Goal: Information Seeking & Learning: Learn about a topic

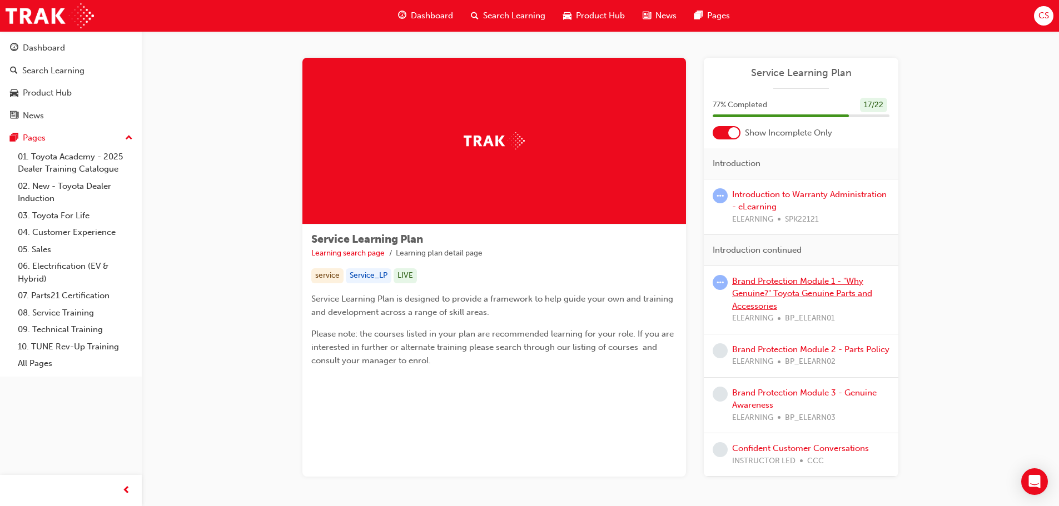
click at [841, 297] on link "Brand Protection Module 1 - "Why Genuine?" Toyota Genuine Parts and Accessories" at bounding box center [802, 293] width 140 height 35
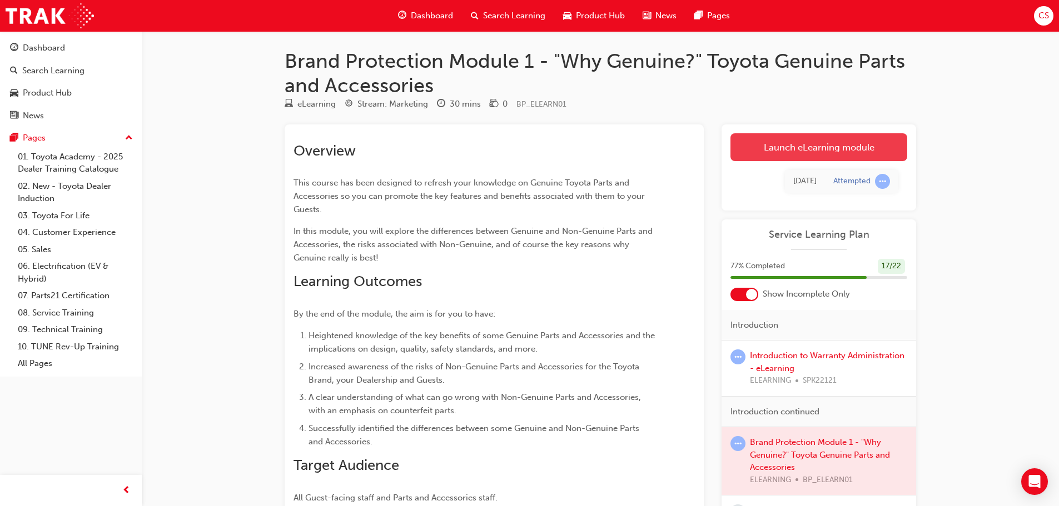
click at [821, 148] on link "Launch eLearning module" at bounding box center [819, 147] width 177 height 28
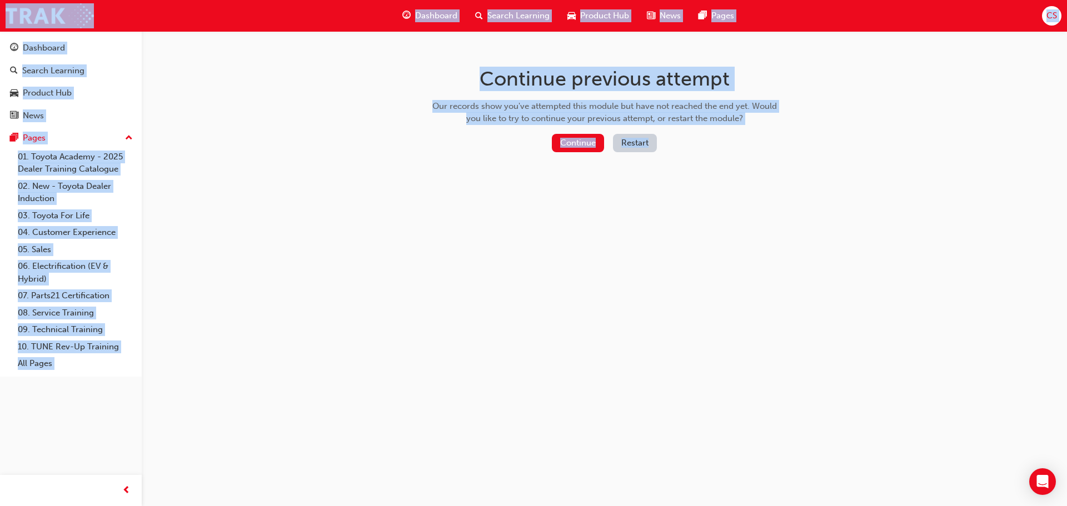
click at [821, 148] on div "Continue previous attempt Our records show you've attempted this module but hav…" at bounding box center [533, 253] width 1067 height 506
click at [566, 143] on button "Continue" at bounding box center [578, 143] width 52 height 18
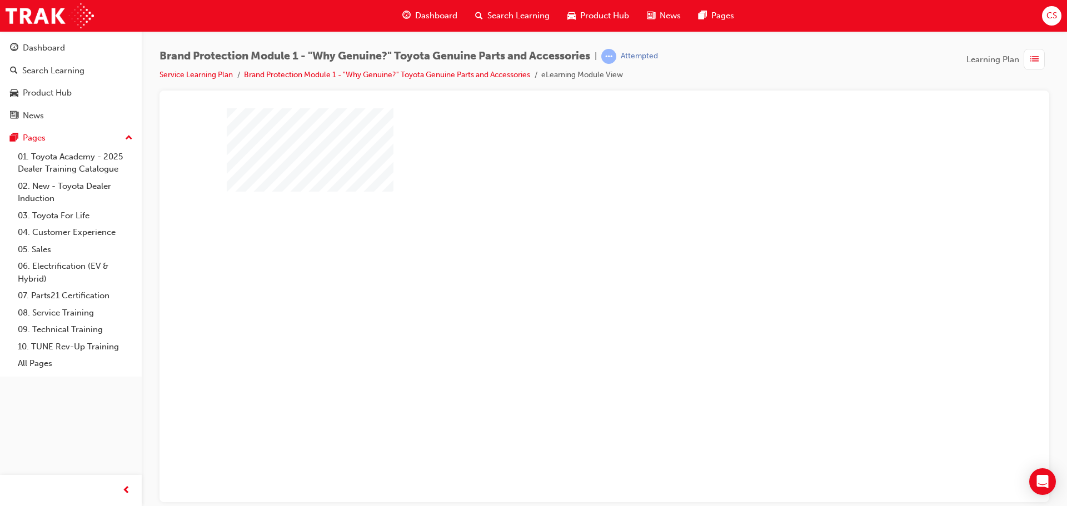
click at [573, 273] on div "play" at bounding box center [573, 273] width 0 height 0
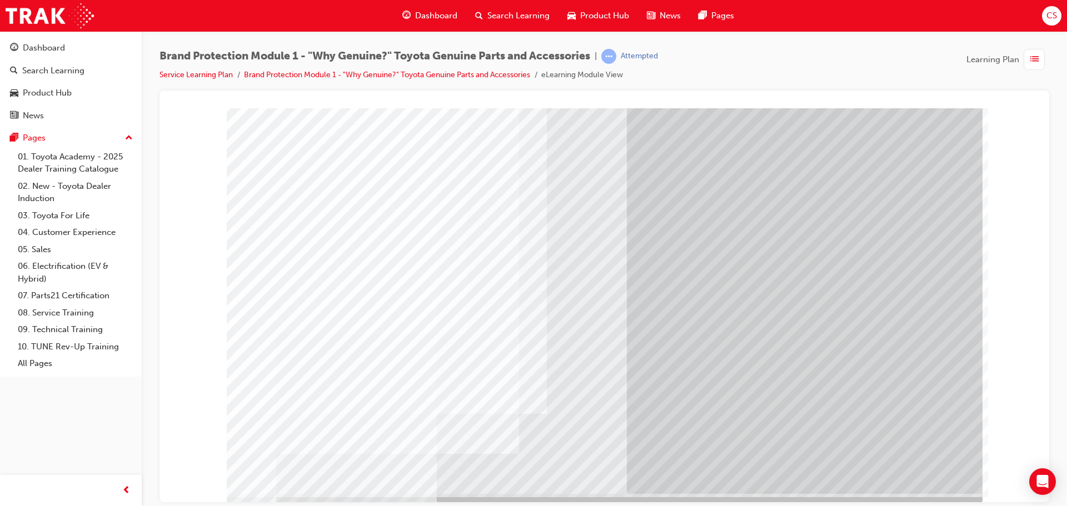
scroll to position [23, 0]
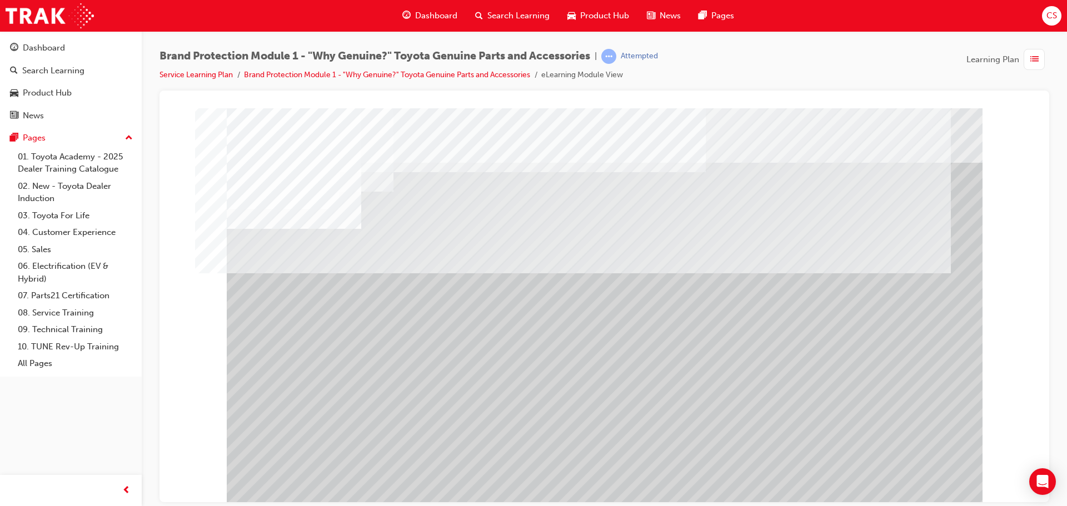
drag, startPoint x: 334, startPoint y: 266, endPoint x: 354, endPoint y: 395, distance: 131.2
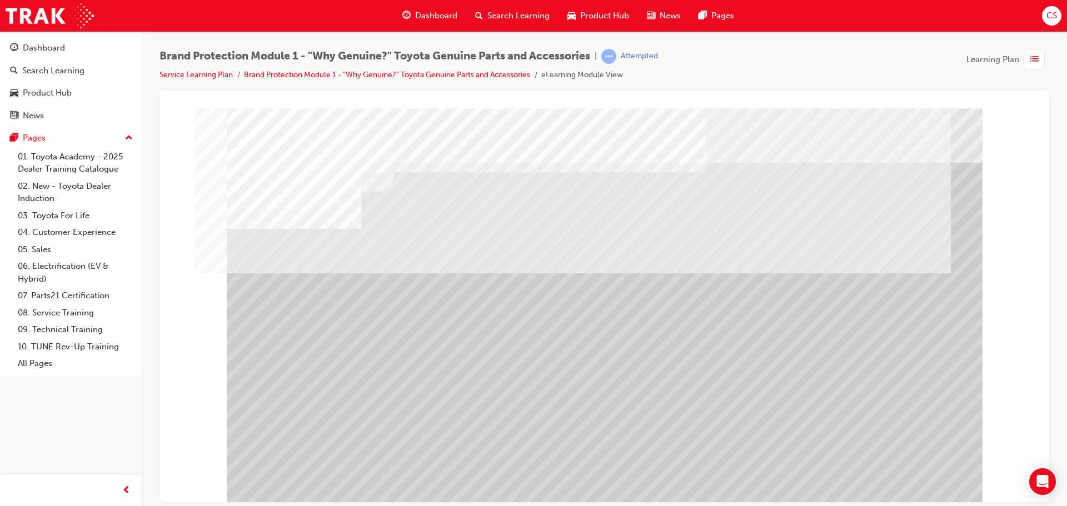
click at [339, 350] on div at bounding box center [605, 308] width 756 height 400
drag, startPoint x: 346, startPoint y: 280, endPoint x: 488, endPoint y: 363, distance: 163.7
click at [481, 358] on div at bounding box center [605, 308] width 756 height 400
drag, startPoint x: 771, startPoint y: 302, endPoint x: 650, endPoint y: 409, distance: 160.7
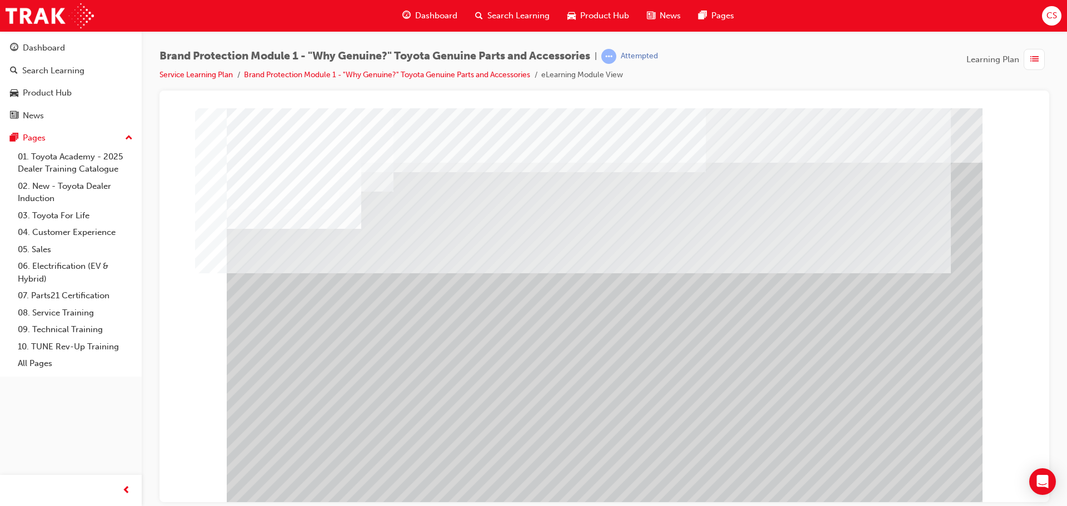
click at [652, 408] on div at bounding box center [605, 308] width 756 height 400
drag, startPoint x: 620, startPoint y: 408, endPoint x: 594, endPoint y: 332, distance: 80.7
click at [594, 333] on div at bounding box center [605, 308] width 756 height 400
drag, startPoint x: 427, startPoint y: 275, endPoint x: 460, endPoint y: 315, distance: 52.1
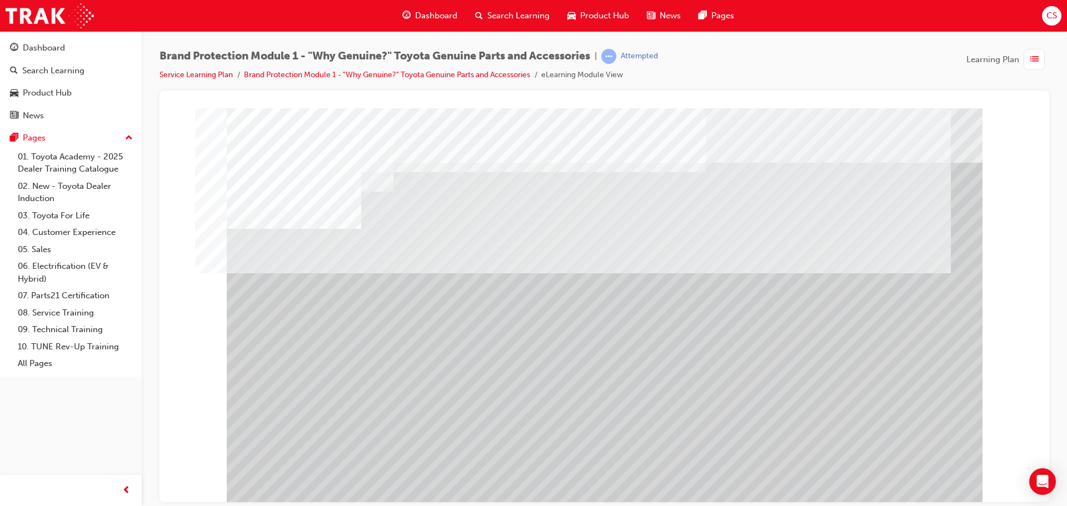
drag, startPoint x: 459, startPoint y: 282, endPoint x: 556, endPoint y: 337, distance: 111.5
click at [556, 337] on div at bounding box center [605, 308] width 756 height 400
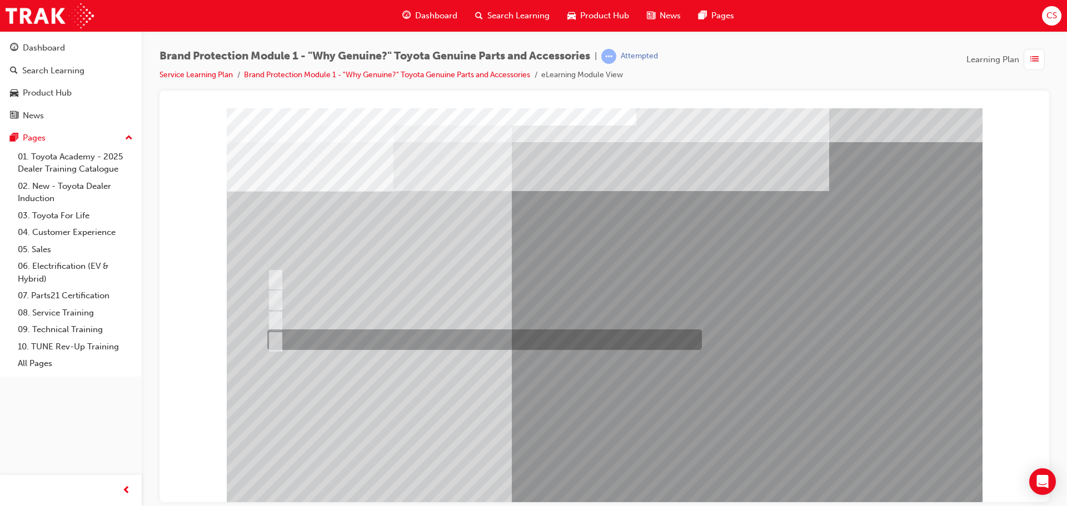
click at [367, 334] on div at bounding box center [482, 340] width 435 height 21
radio input "true"
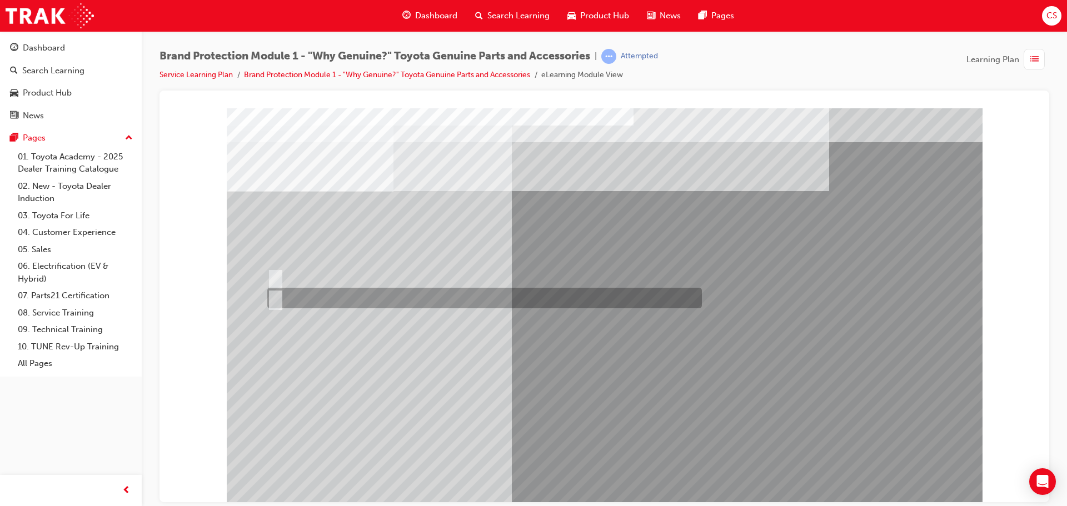
click at [307, 299] on div at bounding box center [482, 298] width 435 height 21
radio input "true"
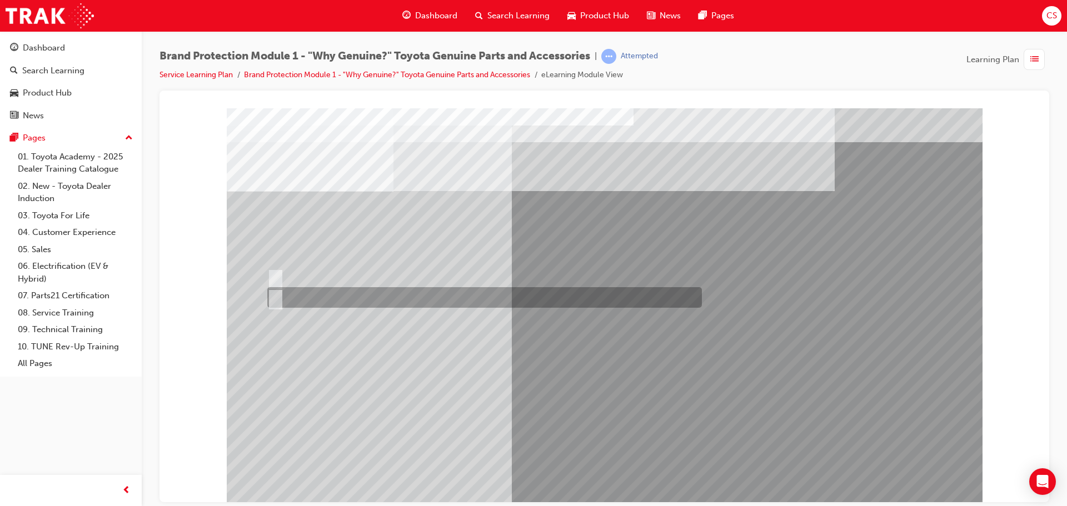
click at [286, 292] on div at bounding box center [482, 297] width 435 height 21
radio input "true"
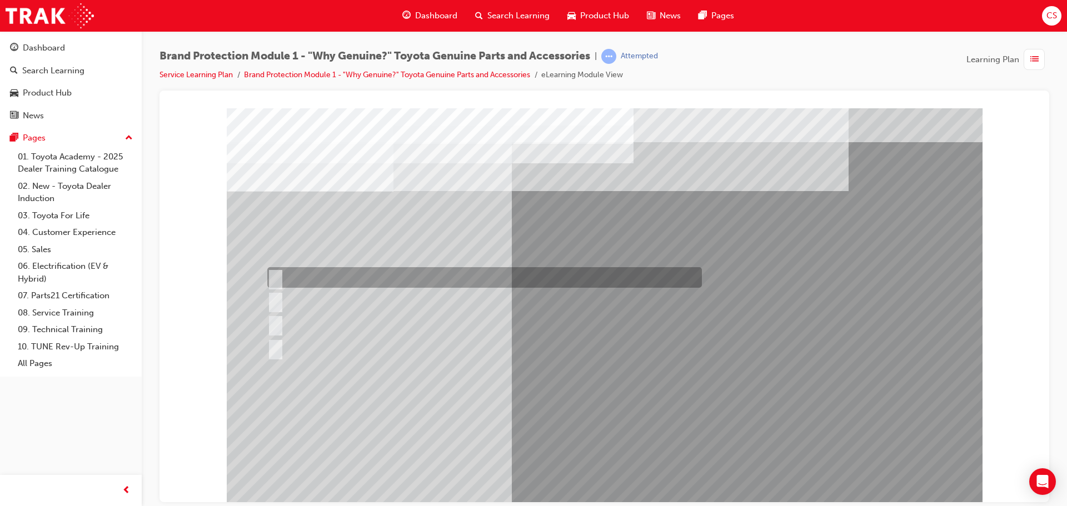
click at [488, 273] on div at bounding box center [482, 277] width 435 height 21
radio input "true"
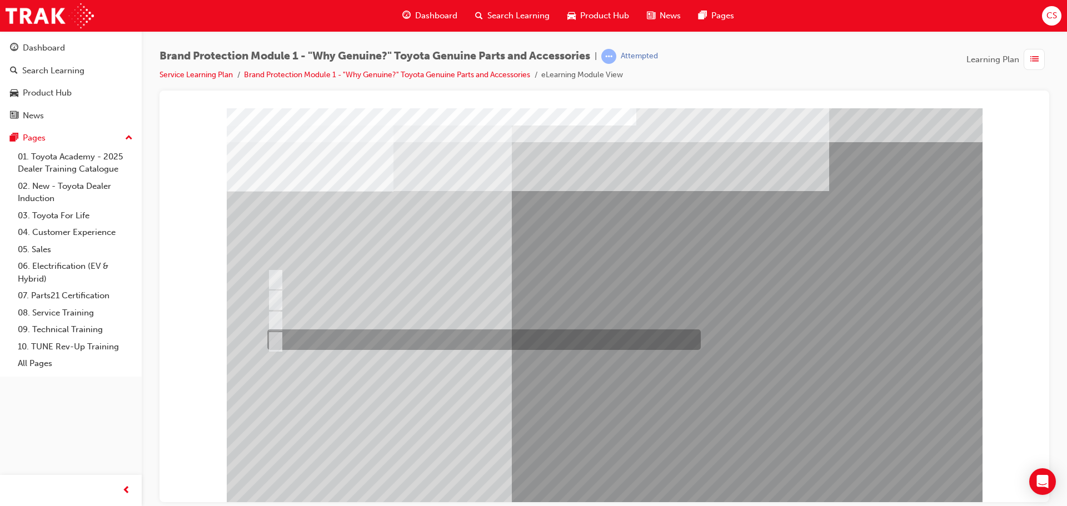
click at [389, 336] on div at bounding box center [482, 340] width 434 height 21
radio input "true"
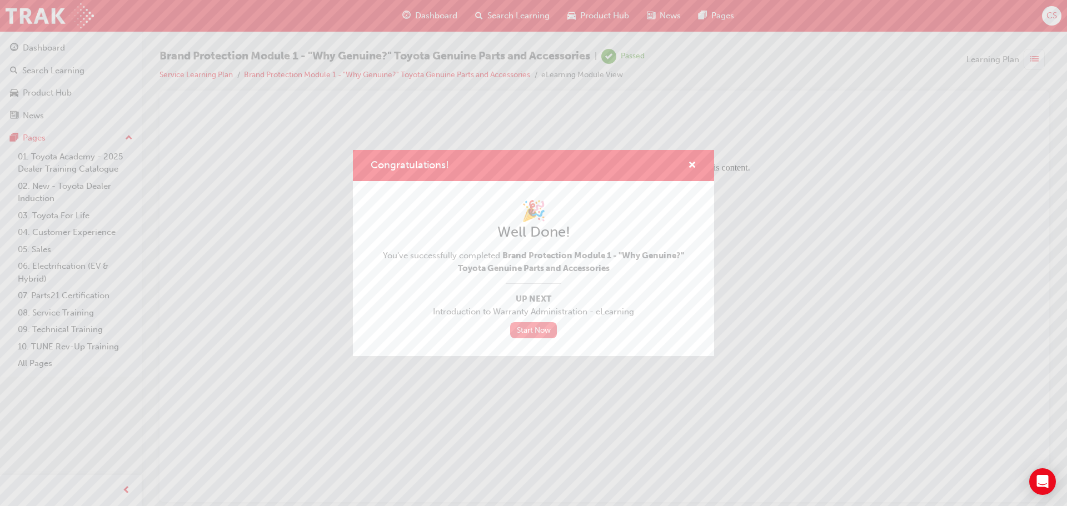
click at [548, 329] on link "Start Now" at bounding box center [533, 330] width 47 height 16
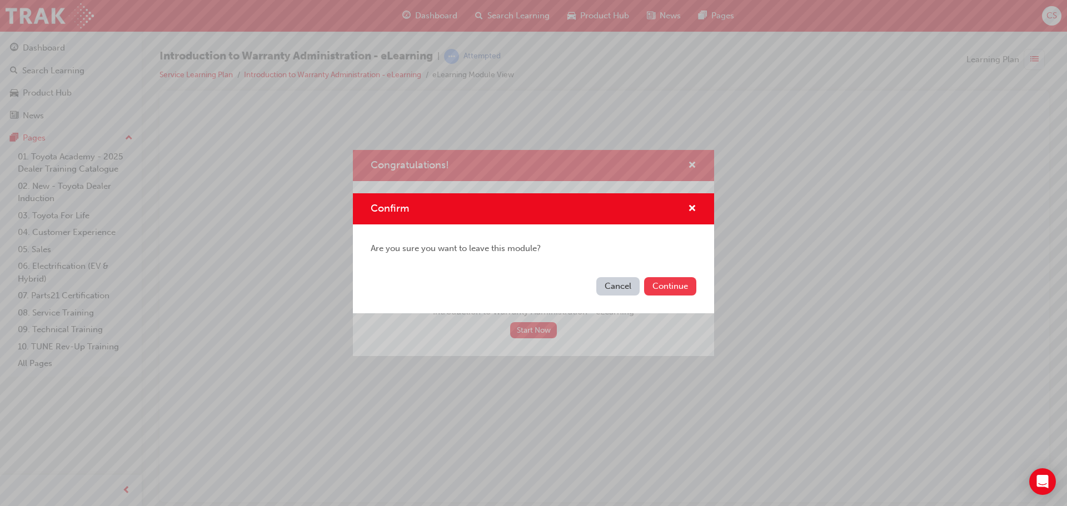
click at [671, 285] on button "Continue" at bounding box center [670, 286] width 52 height 18
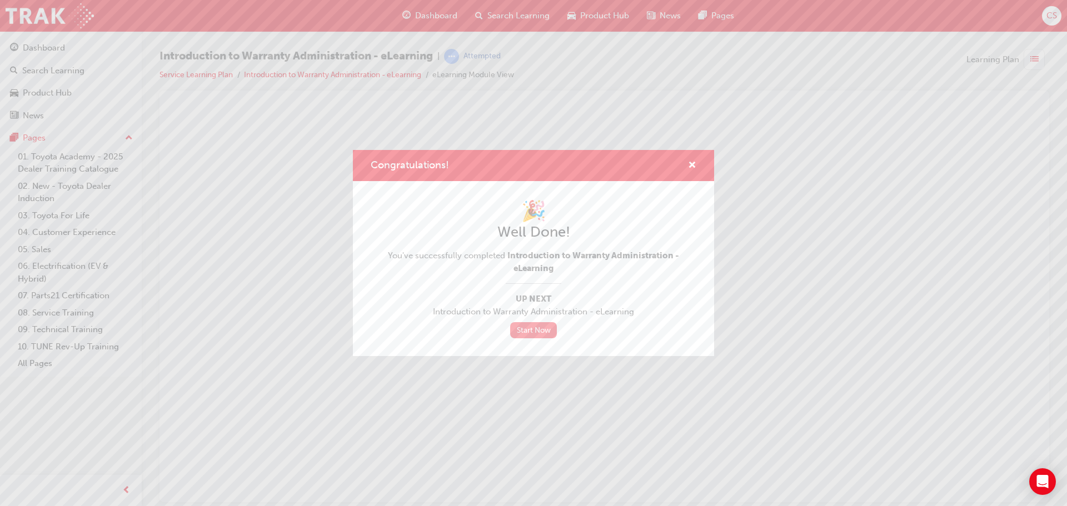
click at [542, 329] on link "Start Now" at bounding box center [533, 330] width 47 height 16
click at [693, 162] on span "cross-icon" at bounding box center [692, 166] width 8 height 10
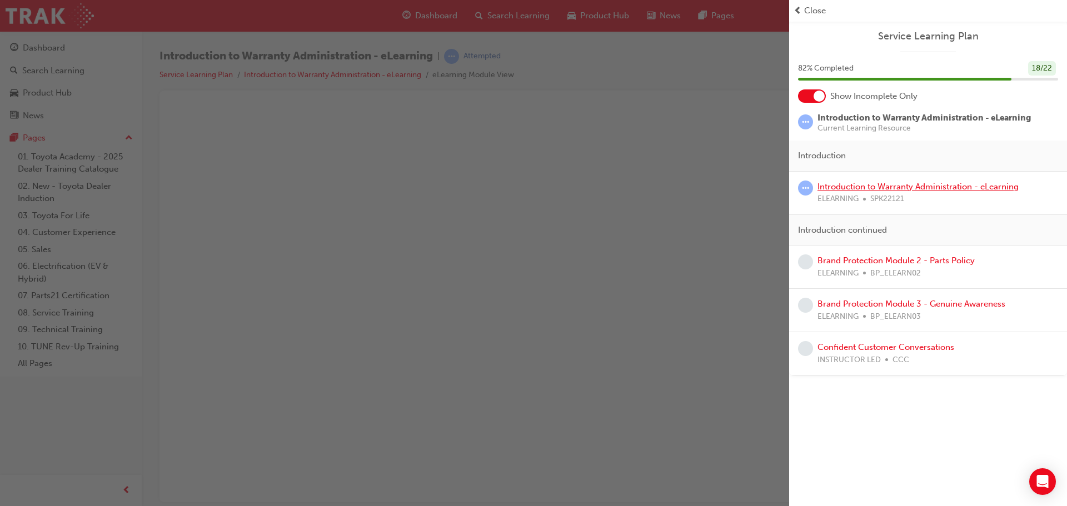
click at [889, 184] on link "Introduction to Warranty Administration - eLearning" at bounding box center [918, 187] width 201 height 10
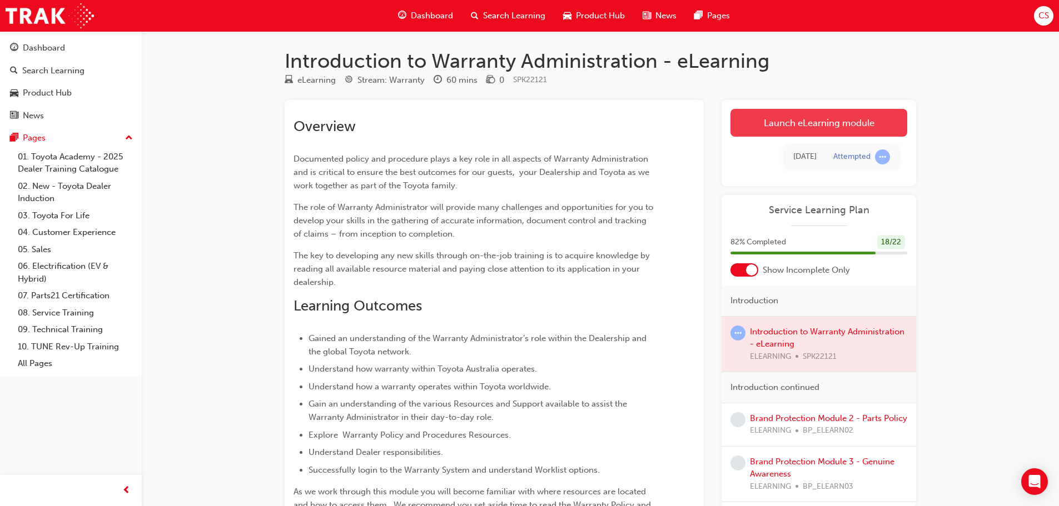
click at [778, 116] on link "Launch eLearning module" at bounding box center [819, 123] width 177 height 28
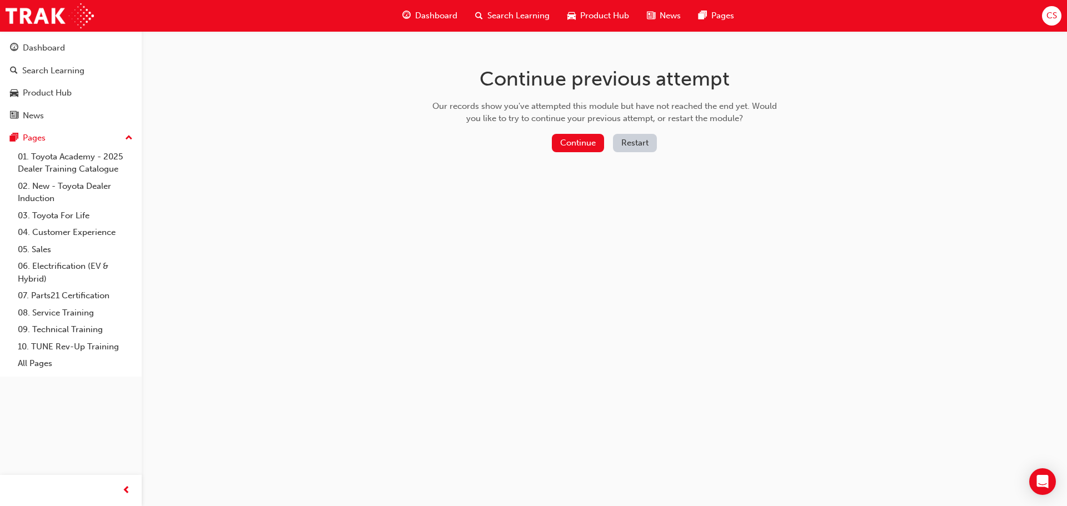
click at [648, 144] on button "Restart" at bounding box center [635, 143] width 44 height 18
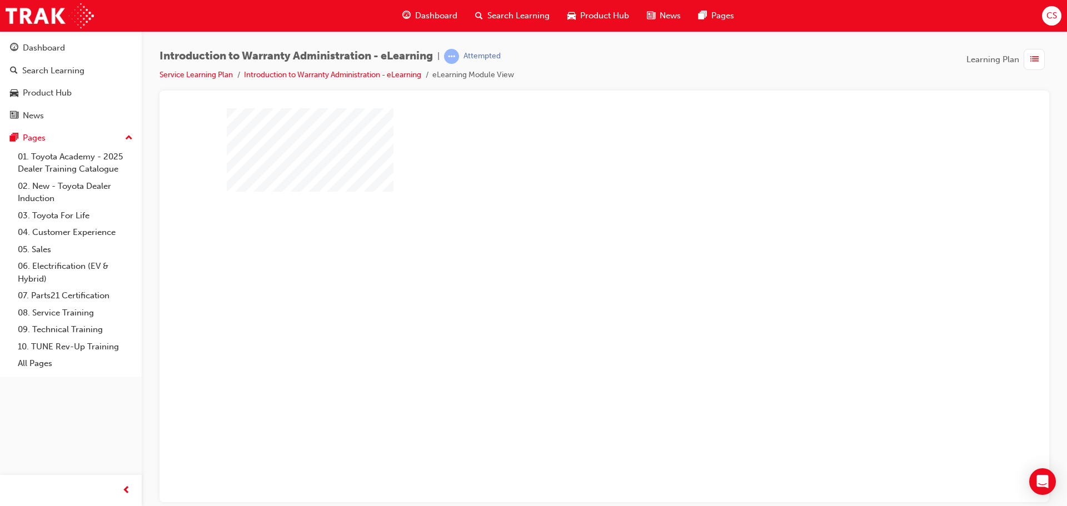
click at [573, 273] on div "play" at bounding box center [573, 273] width 0 height 0
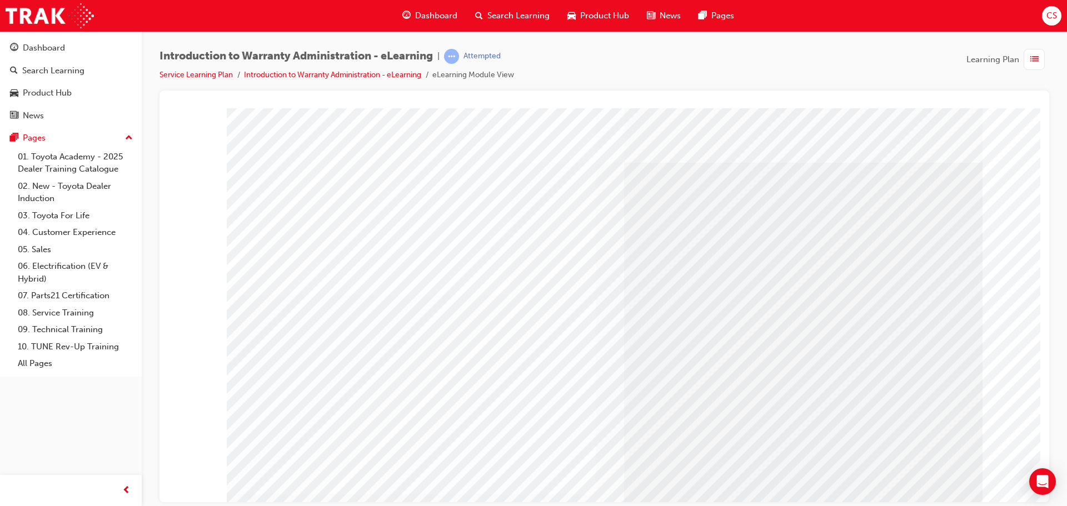
click at [145, 445] on div "Introduction to Warranty Administration - eLearning | Attempted Service Learnin…" at bounding box center [605, 255] width 926 height 448
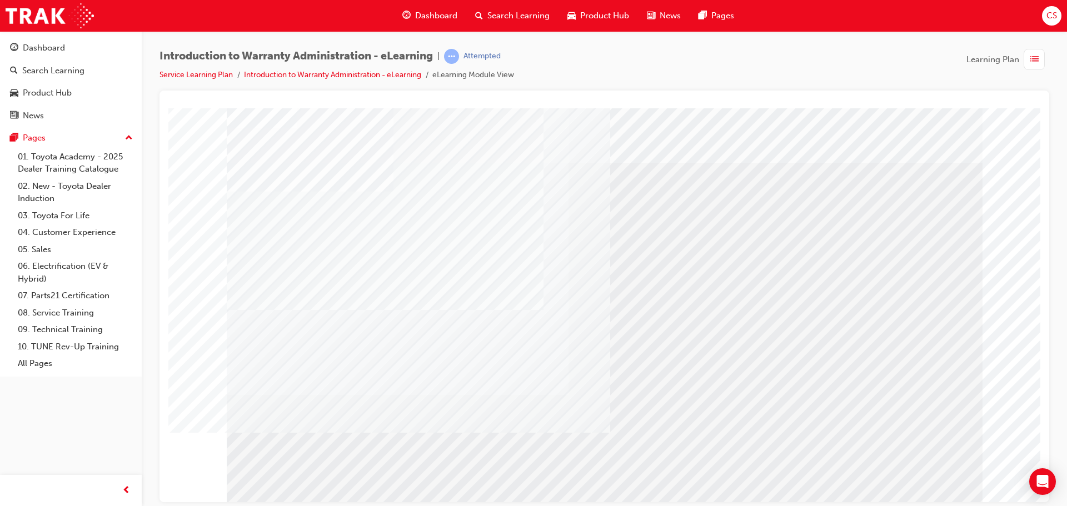
click at [694, 67] on div "Introduction to Warranty Administration - eLearning | Attempted Service Learnin…" at bounding box center [605, 70] width 890 height 42
